Goal: Use online tool/utility

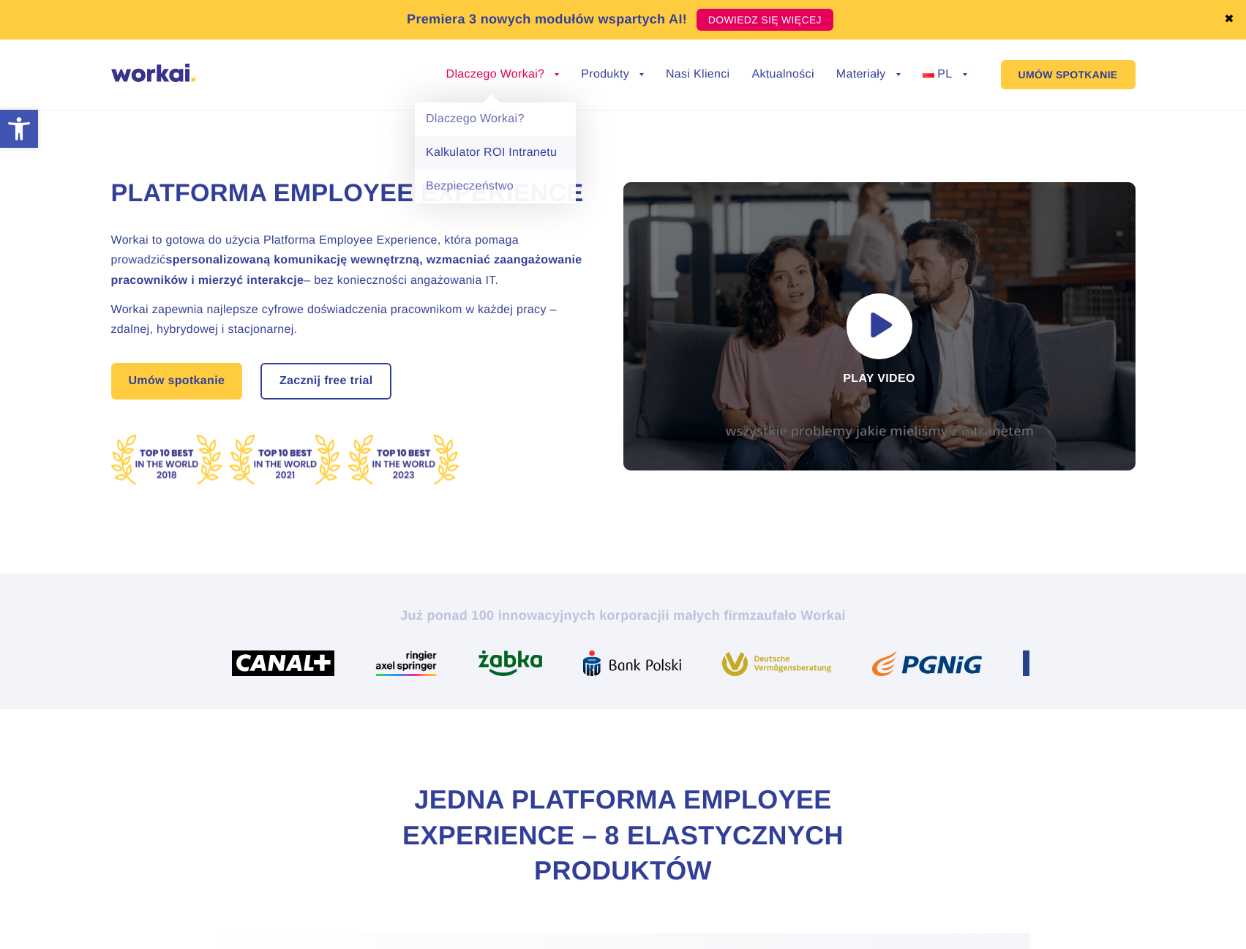
click at [517, 148] on link "Kalkulator ROI Intranetu" at bounding box center [495, 153] width 161 height 34
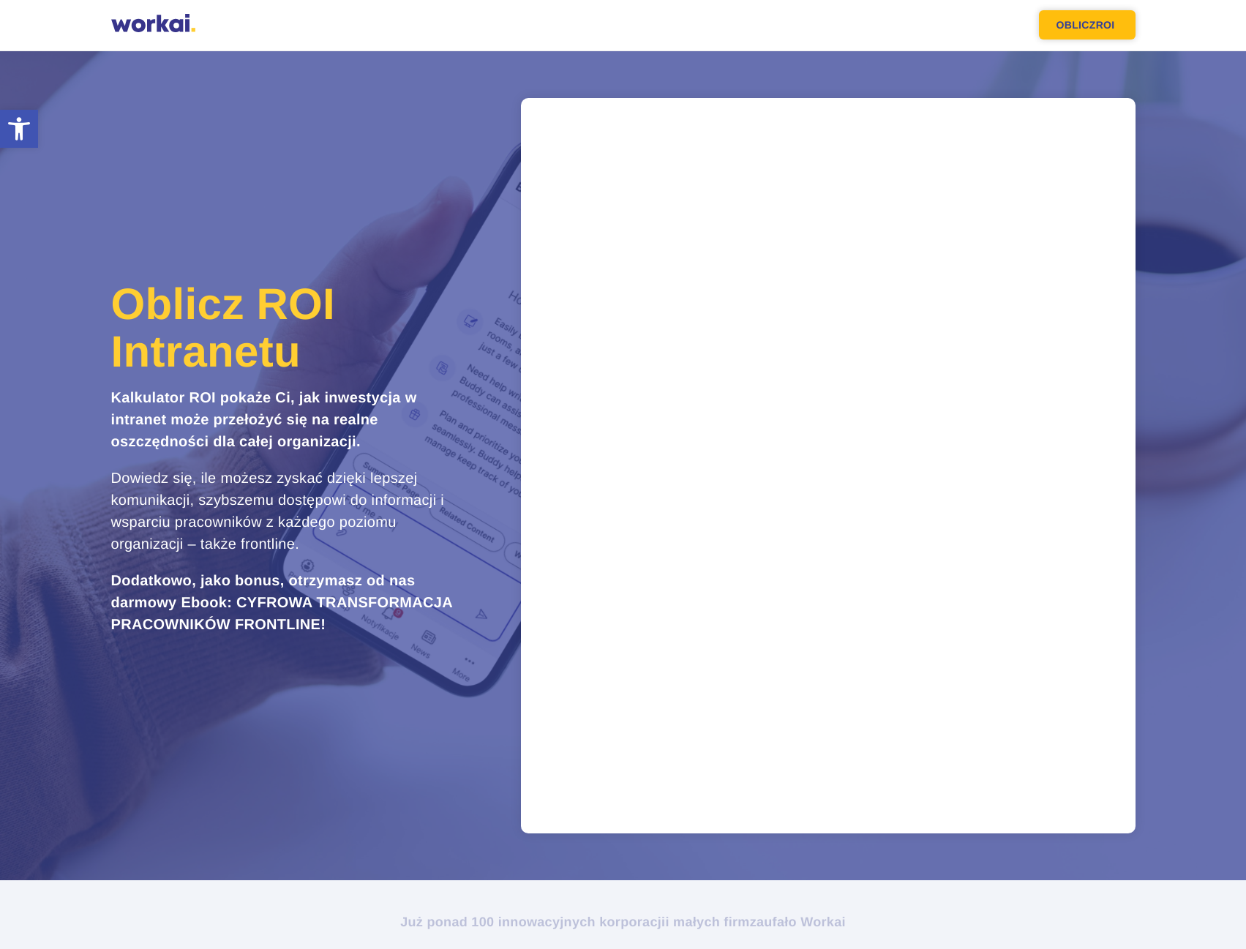
click at [1082, 31] on link "OBLICZ ROI" at bounding box center [1087, 24] width 97 height 29
